Goal: Information Seeking & Learning: Find contact information

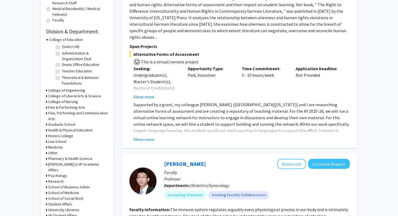
scroll to position [229, 0]
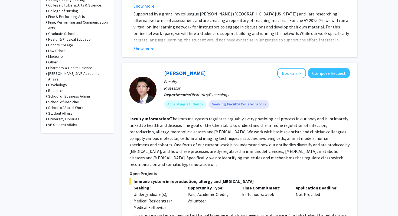
click at [66, 99] on h3 "School of Medicine" at bounding box center [63, 102] width 31 height 6
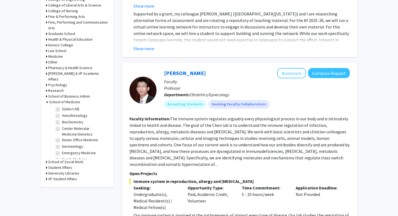
click at [65, 106] on label "(Select All)" at bounding box center [70, 109] width 17 height 6
click at [65, 106] on input "(Select All)" at bounding box center [64, 108] width 4 height 4
checkbox input "true"
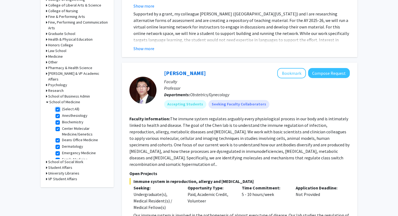
checkbox input "true"
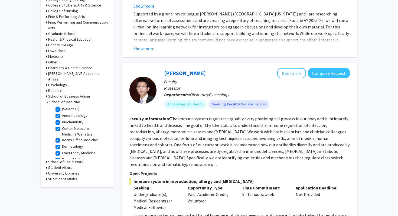
checkbox input "true"
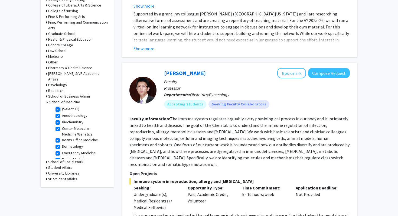
checkbox input "true"
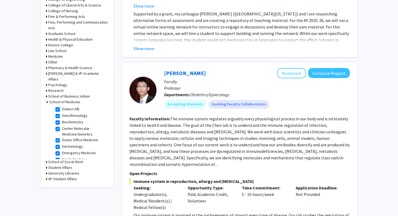
checkbox input "true"
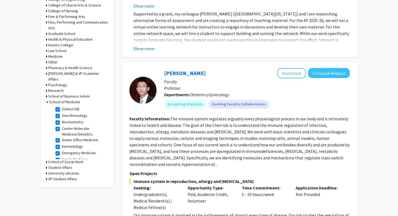
checkbox input "true"
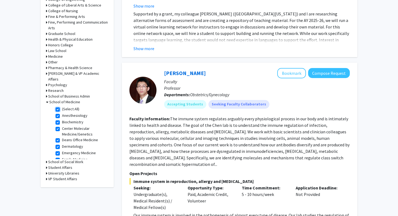
checkbox input "true"
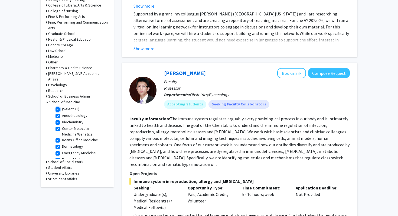
checkbox input "true"
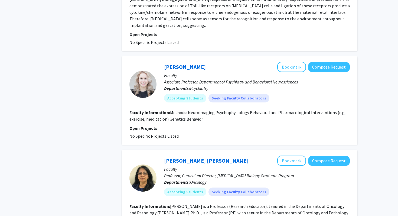
scroll to position [1350, 0]
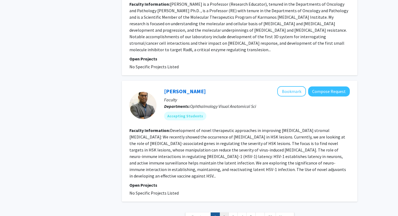
click at [225, 212] on link "2" at bounding box center [224, 216] width 9 height 9
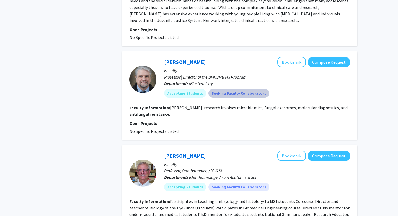
scroll to position [1116, 0]
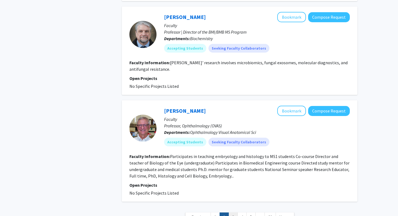
click at [234, 212] on link "3" at bounding box center [232, 216] width 9 height 9
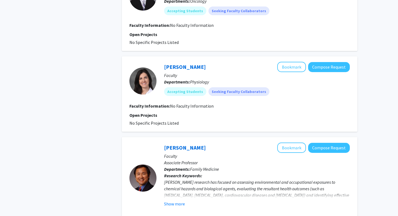
scroll to position [501, 0]
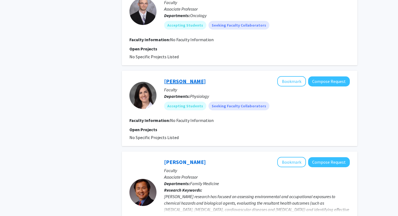
click at [201, 81] on link "Mariela Mendez" at bounding box center [185, 81] width 42 height 7
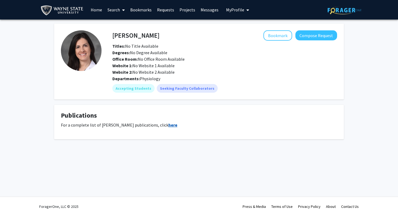
click at [168, 123] on strong "here" at bounding box center [172, 124] width 9 height 5
